Goal: Information Seeking & Learning: Learn about a topic

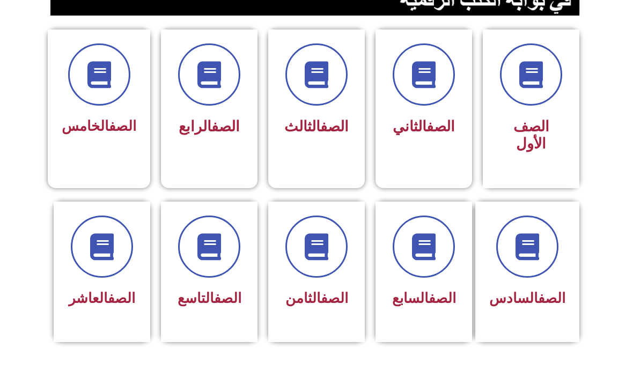
scroll to position [278, 0]
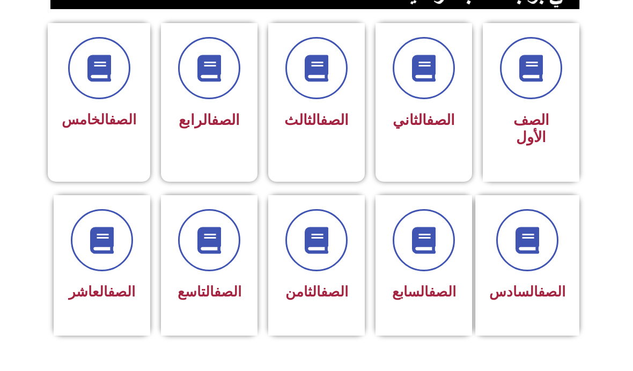
click at [431, 274] on div "الصف السابع" at bounding box center [424, 257] width 69 height 97
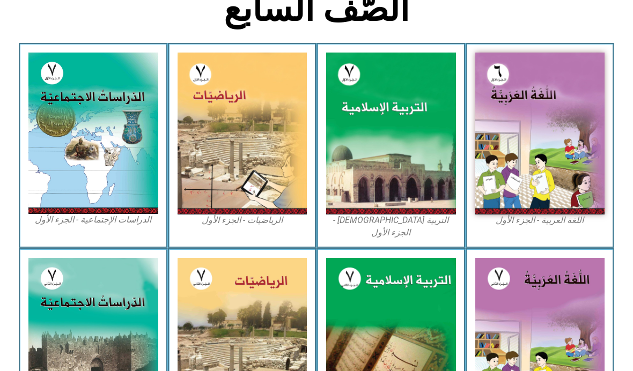
scroll to position [278, 0]
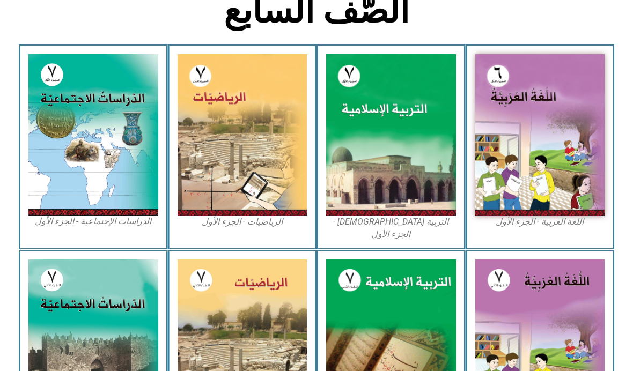
click at [84, 173] on img at bounding box center [93, 135] width 130 height 162
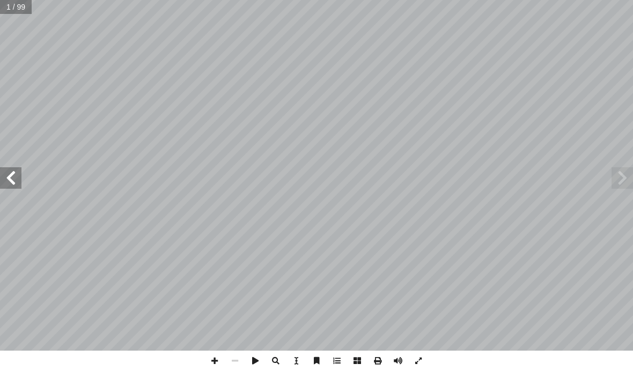
click at [17, 178] on span at bounding box center [10, 177] width 21 height 21
click at [13, 174] on span at bounding box center [10, 177] width 21 height 21
click at [14, 174] on span at bounding box center [10, 177] width 21 height 21
click at [18, 169] on span at bounding box center [10, 177] width 21 height 21
click at [12, 170] on span at bounding box center [10, 177] width 21 height 21
